Goal: Check status: Check status

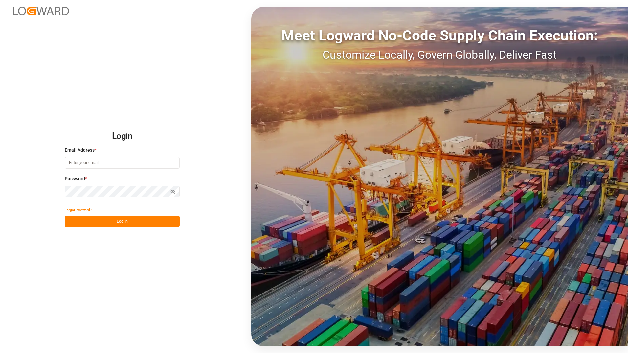
type input "[PERSON_NAME][EMAIL_ADDRESS][DOMAIN_NAME]"
click at [131, 220] on button "Log In" at bounding box center [122, 220] width 115 height 11
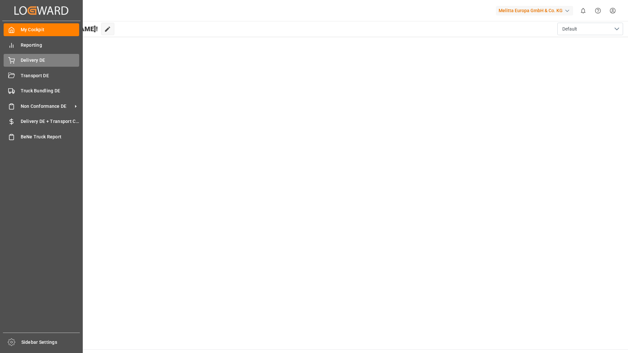
click at [30, 61] on span "Delivery DE" at bounding box center [50, 60] width 59 height 7
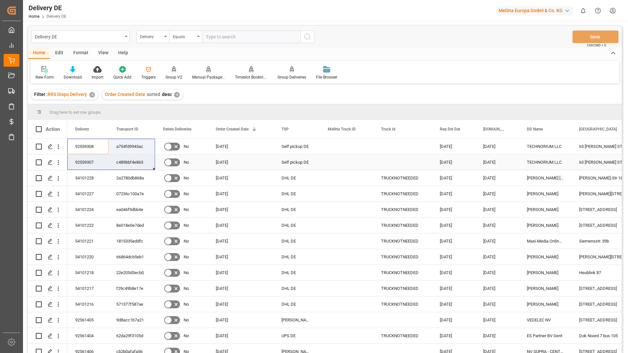
drag, startPoint x: 90, startPoint y: 143, endPoint x: 130, endPoint y: 157, distance: 42.8
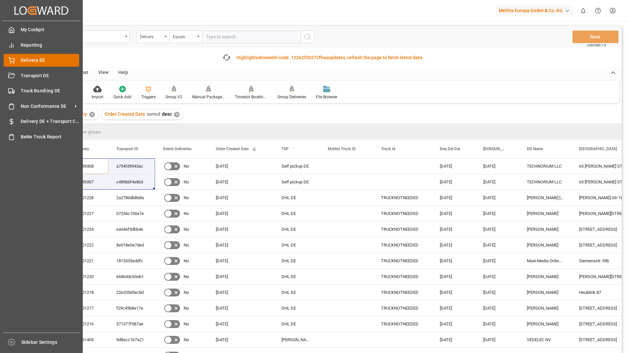
click at [39, 58] on span "Delivery DE" at bounding box center [50, 60] width 59 height 7
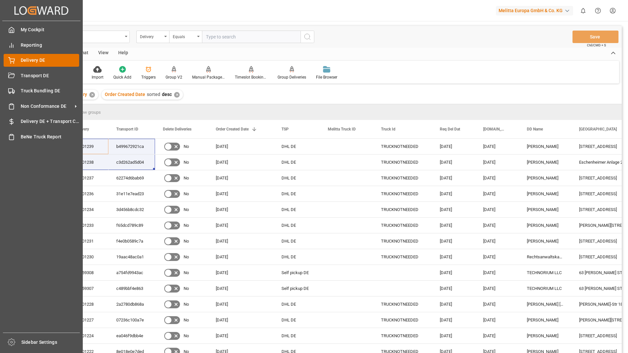
click at [16, 62] on div "Delivery DE Delivery DE" at bounding box center [42, 60] width 76 height 13
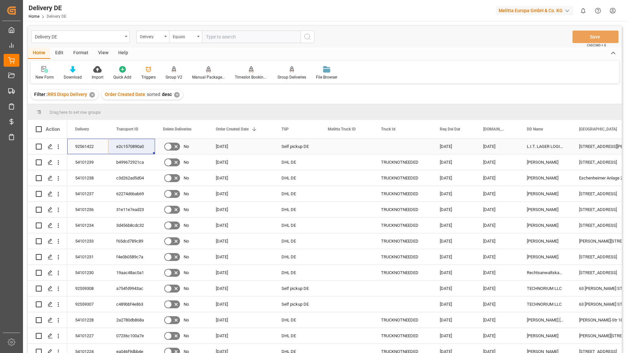
drag, startPoint x: 96, startPoint y: 147, endPoint x: 129, endPoint y: 145, distance: 33.2
